Goal: Use online tool/utility: Utilize a website feature to perform a specific function

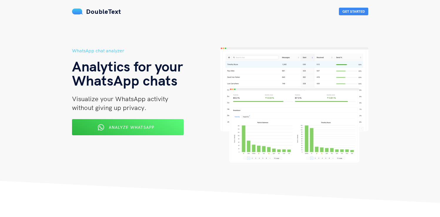
click at [115, 131] on div "Analyze WhatsApp" at bounding box center [127, 127] width 91 height 9
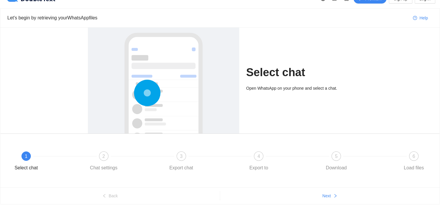
scroll to position [21, 0]
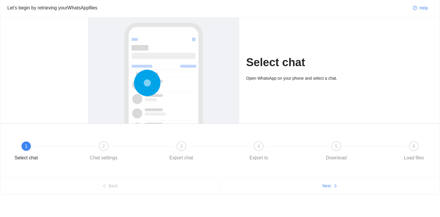
click at [145, 85] on circle at bounding box center [147, 83] width 8 height 8
click at [326, 187] on span "Next" at bounding box center [326, 185] width 9 height 6
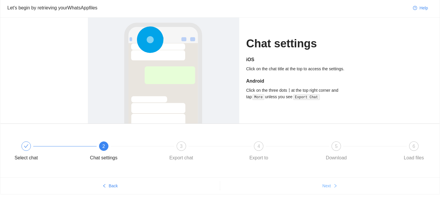
click at [326, 186] on span "Next" at bounding box center [326, 185] width 9 height 6
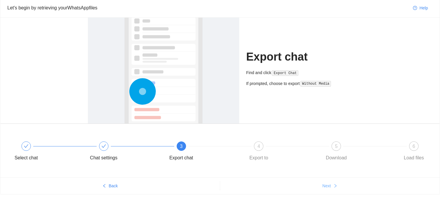
click at [327, 186] on span "Next" at bounding box center [326, 185] width 9 height 6
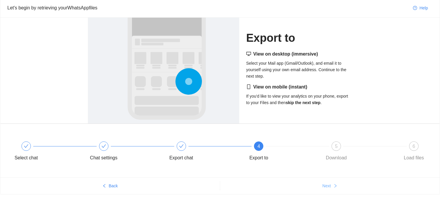
click at [327, 186] on span "Next" at bounding box center [326, 185] width 9 height 6
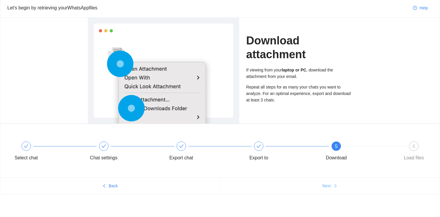
click at [327, 186] on span "Next" at bounding box center [326, 185] width 9 height 6
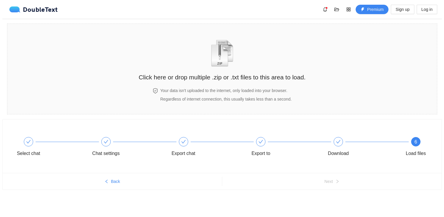
scroll to position [0, 0]
click at [204, 62] on div "Click here or drop multiple .zip or .txt files to this area to load." at bounding box center [222, 56] width 167 height 52
